Goal: Task Accomplishment & Management: Manage account settings

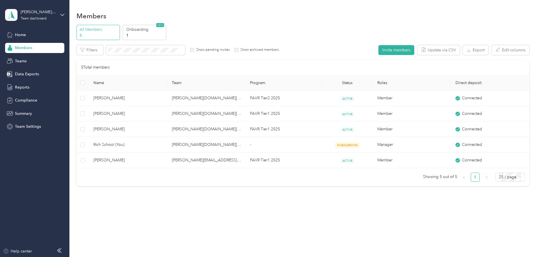
click at [24, 49] on span "Members" at bounding box center [23, 48] width 17 height 6
click at [165, 36] on p "1" at bounding box center [145, 35] width 38 height 6
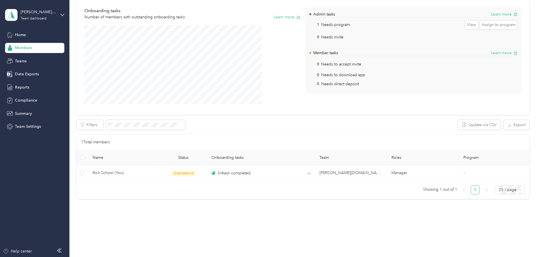
scroll to position [51, 0]
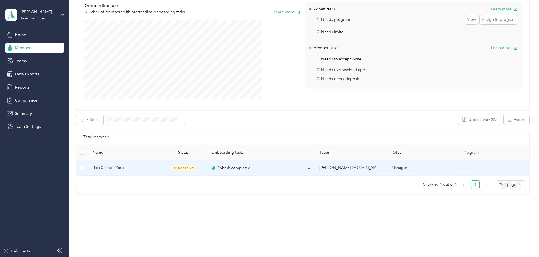
click at [152, 166] on span "Rich School (You)" at bounding box center [124, 168] width 63 height 6
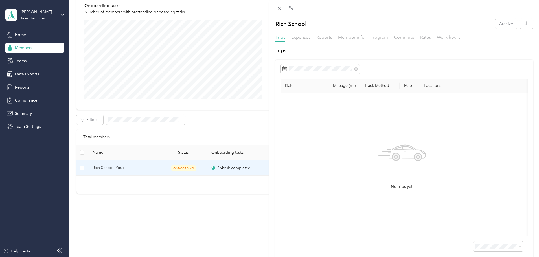
click at [385, 36] on span "Program" at bounding box center [380, 36] width 18 height 5
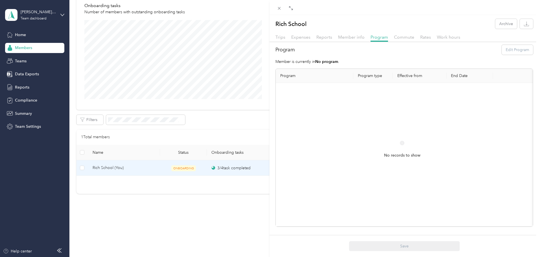
click at [508, 49] on div "Program Edit Program" at bounding box center [405, 50] width 258 height 10
click at [508, 50] on div "Program Edit Program" at bounding box center [405, 50] width 258 height 10
click at [501, 22] on button "Archive" at bounding box center [507, 24] width 22 height 10
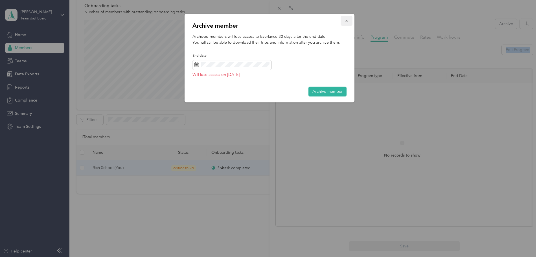
click at [346, 19] on icon "button" at bounding box center [347, 21] width 4 height 4
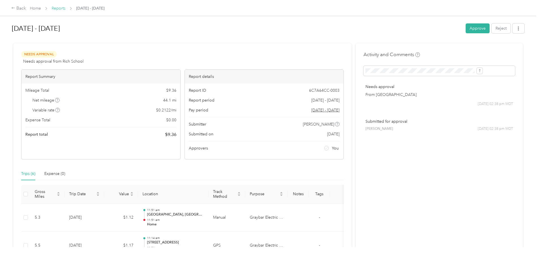
click at [66, 6] on link "Reports" at bounding box center [59, 8] width 14 height 5
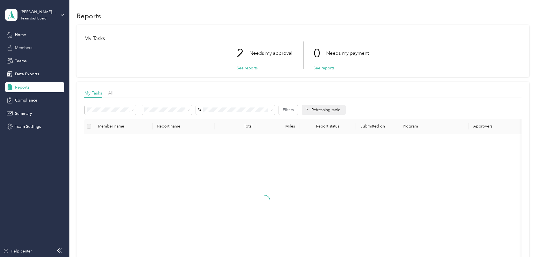
click at [27, 46] on span "Members" at bounding box center [23, 48] width 17 height 6
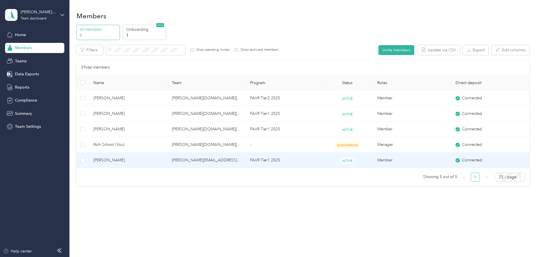
click at [148, 161] on span "[PERSON_NAME]" at bounding box center [127, 160] width 69 height 6
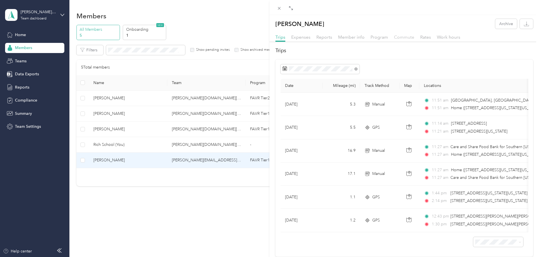
click at [403, 36] on span "Commute" at bounding box center [404, 36] width 20 height 5
